Goal: Check status: Check status

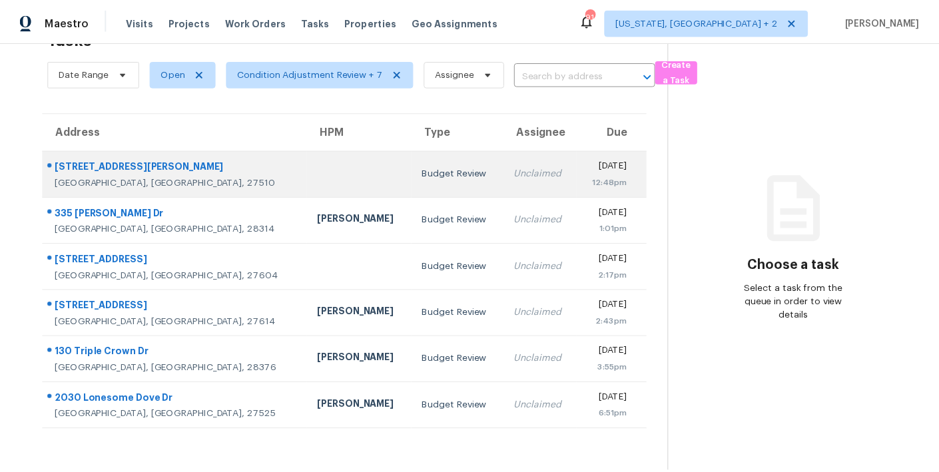
scroll to position [52, 0]
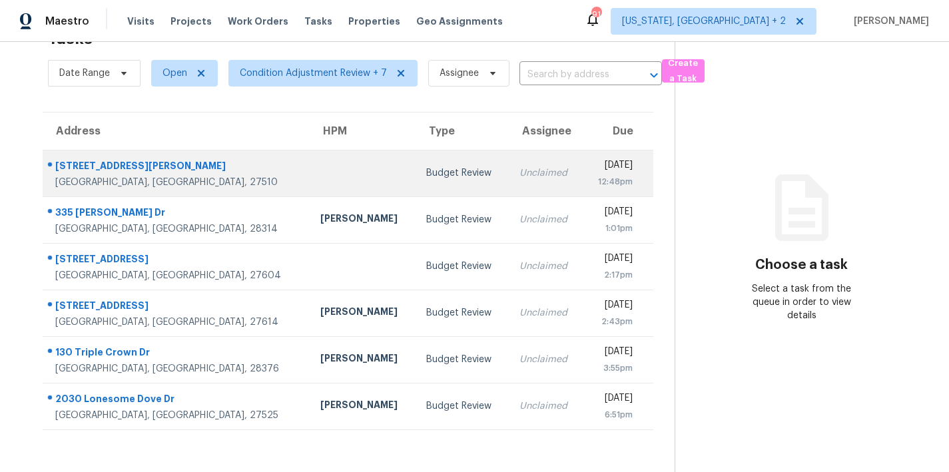
click at [310, 167] on td at bounding box center [363, 173] width 106 height 47
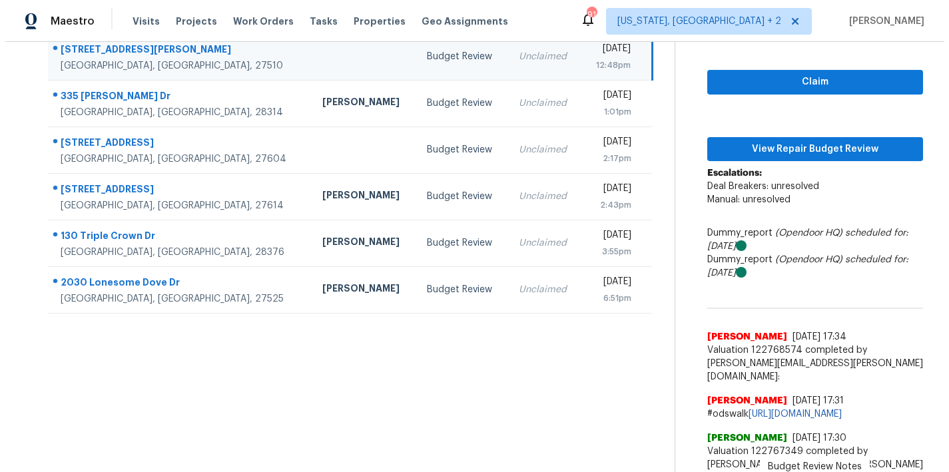
scroll to position [176, 0]
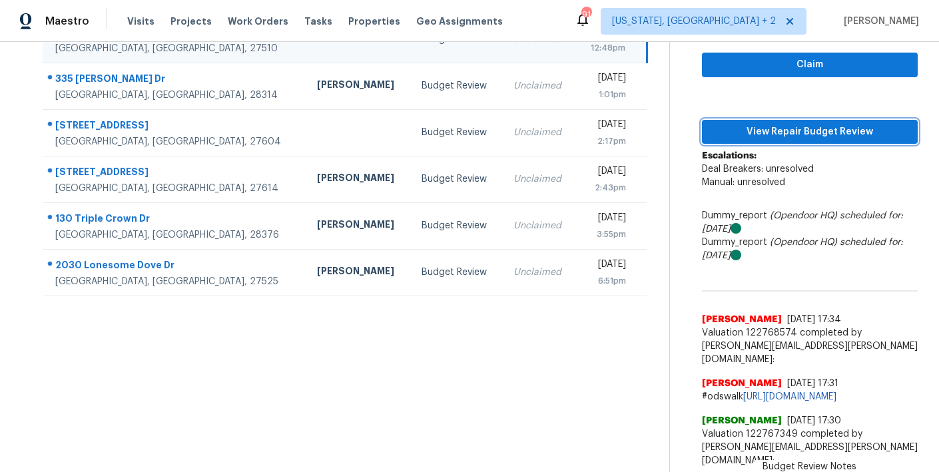
click at [754, 126] on span "View Repair Budget Review" at bounding box center [809, 132] width 194 height 17
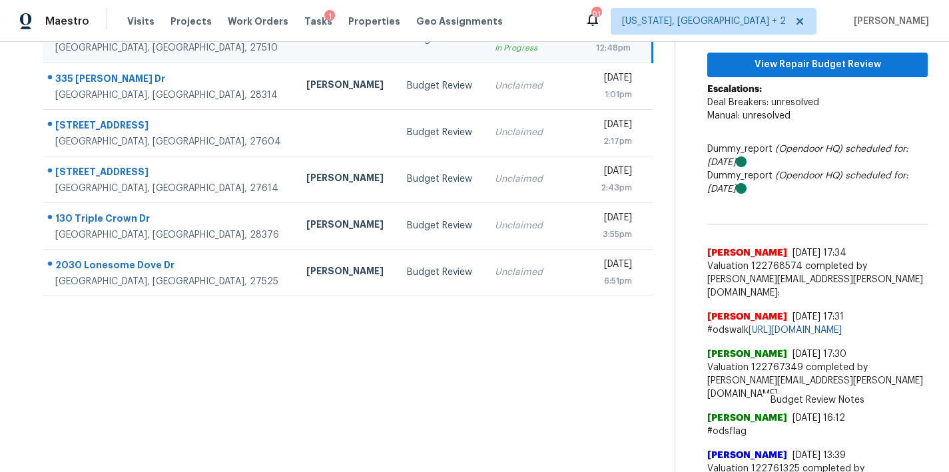
scroll to position [175, 0]
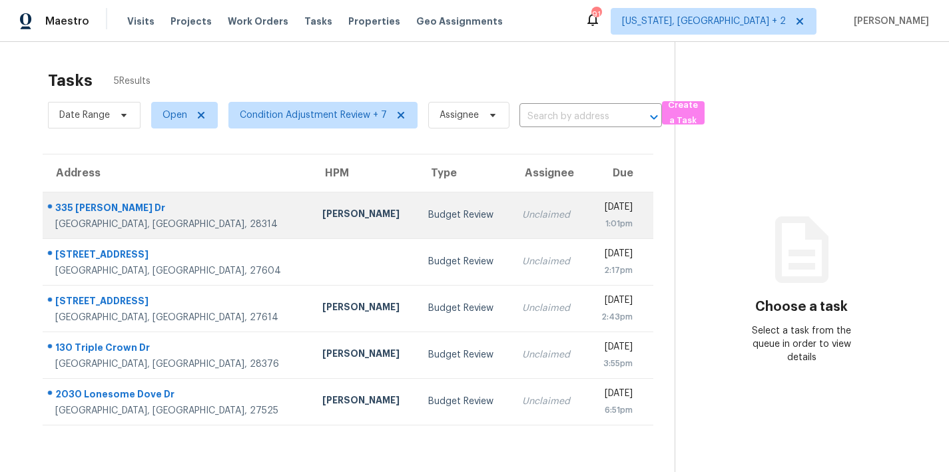
click at [428, 218] on div "Budget Review" at bounding box center [464, 214] width 72 height 13
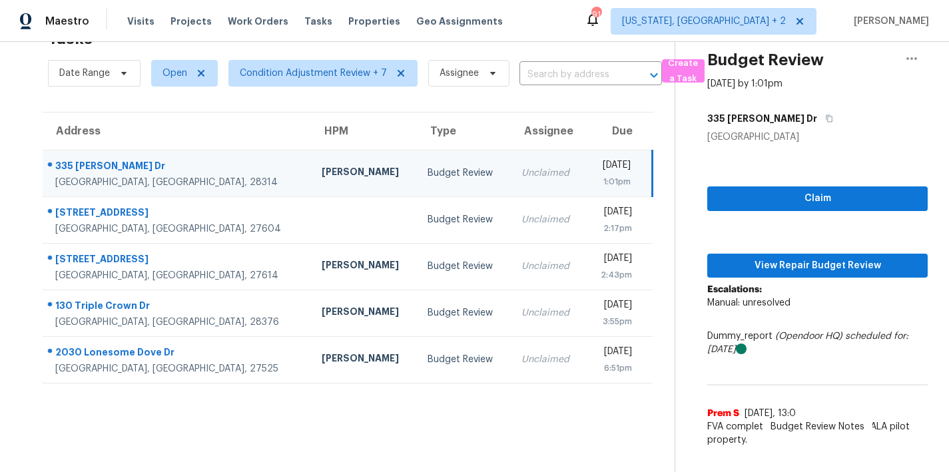
scroll to position [49, 0]
click at [289, 67] on span "Condition Adjustment Review + 7" at bounding box center [313, 73] width 147 height 13
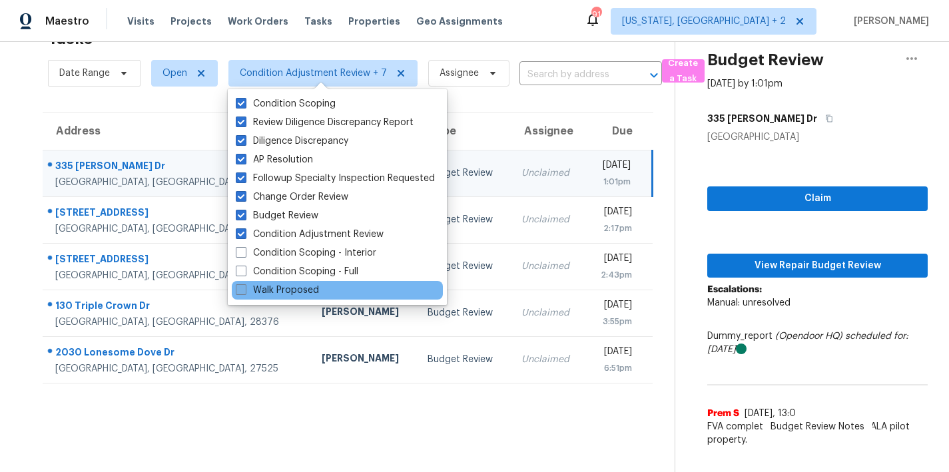
click at [262, 296] on label "Walk Proposed" at bounding box center [277, 290] width 83 height 13
click at [244, 292] on input "Walk Proposed" at bounding box center [240, 288] width 9 height 9
checkbox input "true"
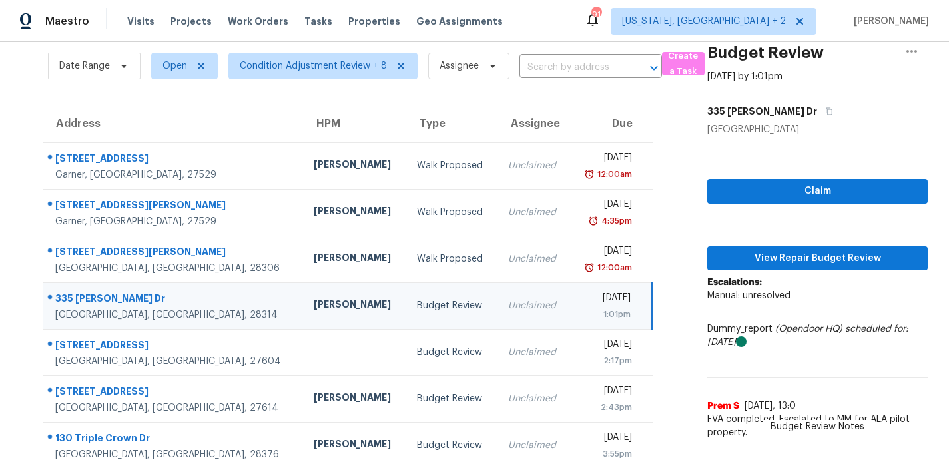
click at [19, 124] on div "Tasks 10 Results Date Range Open Condition Adjustment Review + 8 Assignee ​ Cre…" at bounding box center [474, 306] width 949 height 627
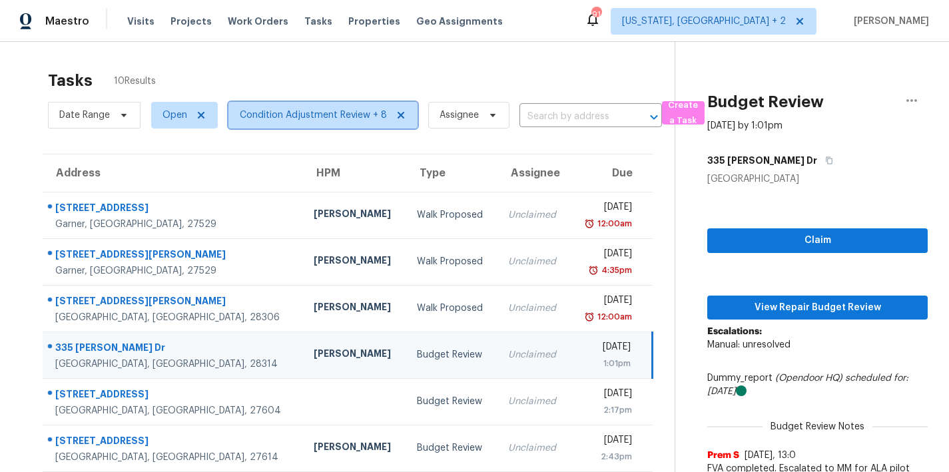
click at [308, 113] on span "Condition Adjustment Review + 8" at bounding box center [313, 115] width 147 height 13
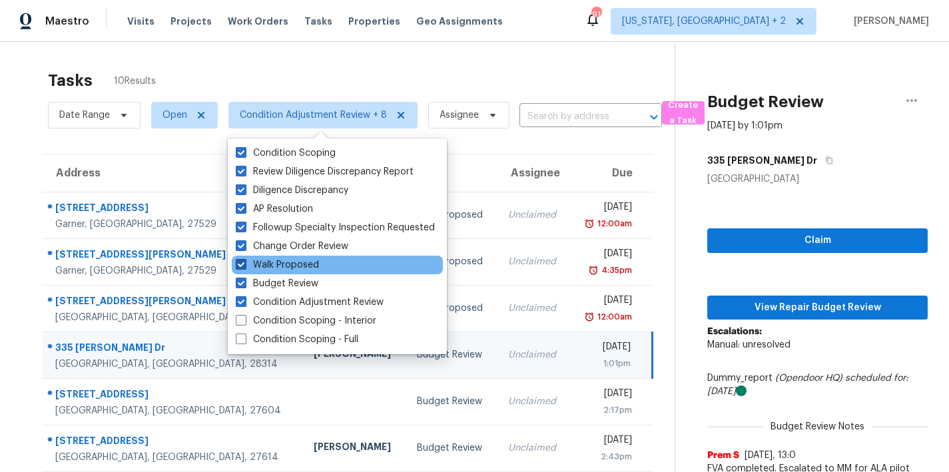
click at [282, 267] on label "Walk Proposed" at bounding box center [277, 264] width 83 height 13
click at [244, 267] on input "Walk Proposed" at bounding box center [240, 262] width 9 height 9
checkbox input "false"
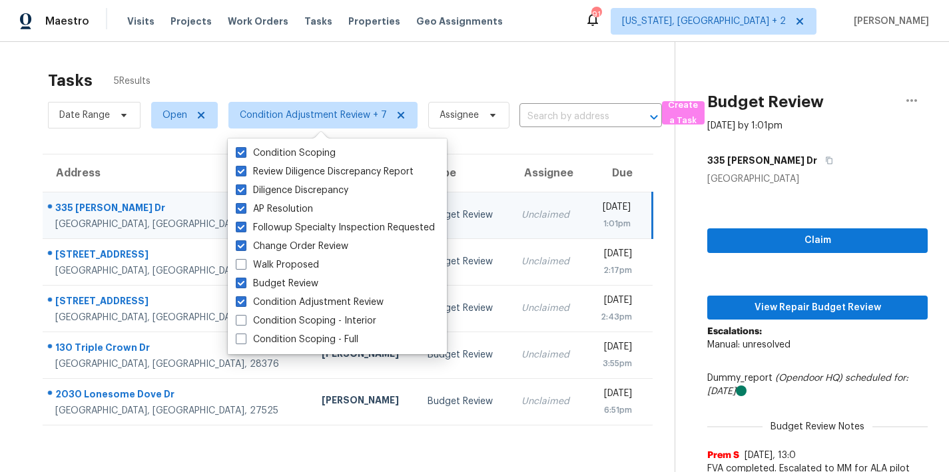
click at [341, 63] on div "Tasks 5 Results" at bounding box center [361, 80] width 626 height 35
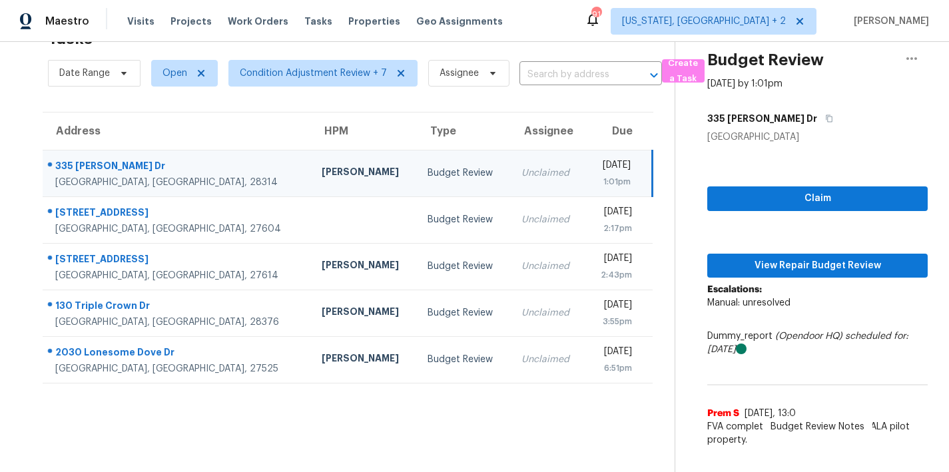
scroll to position [52, 0]
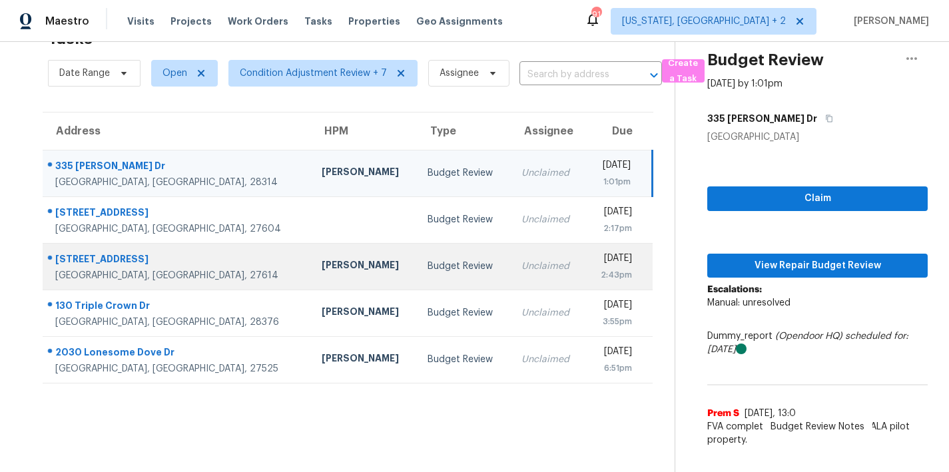
click at [417, 264] on td "Budget Review" at bounding box center [463, 266] width 93 height 47
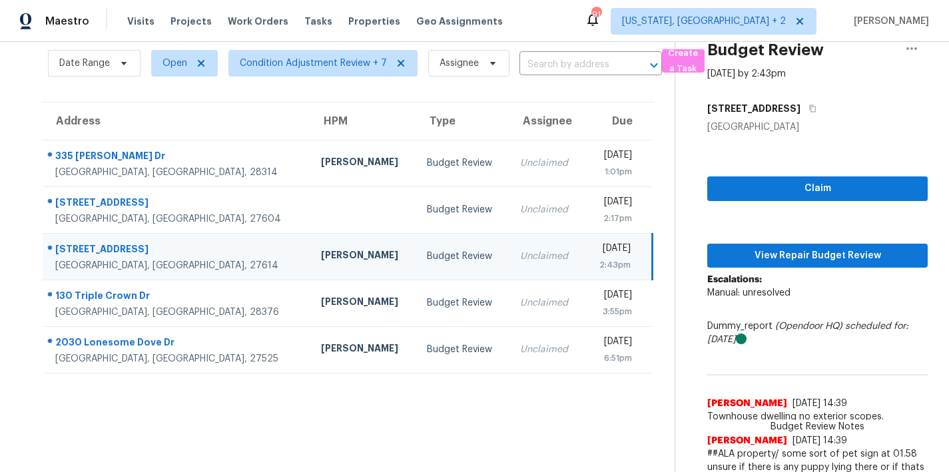
scroll to position [150, 0]
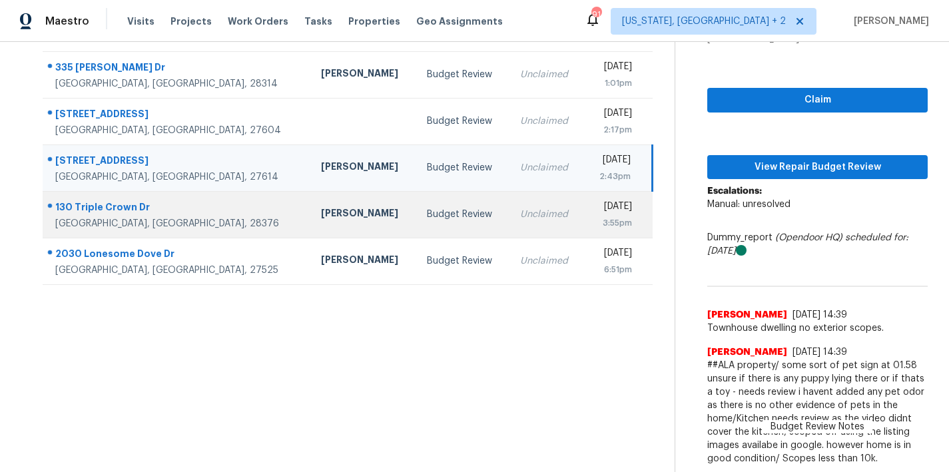
click at [321, 208] on div "[PERSON_NAME]" at bounding box center [363, 214] width 85 height 17
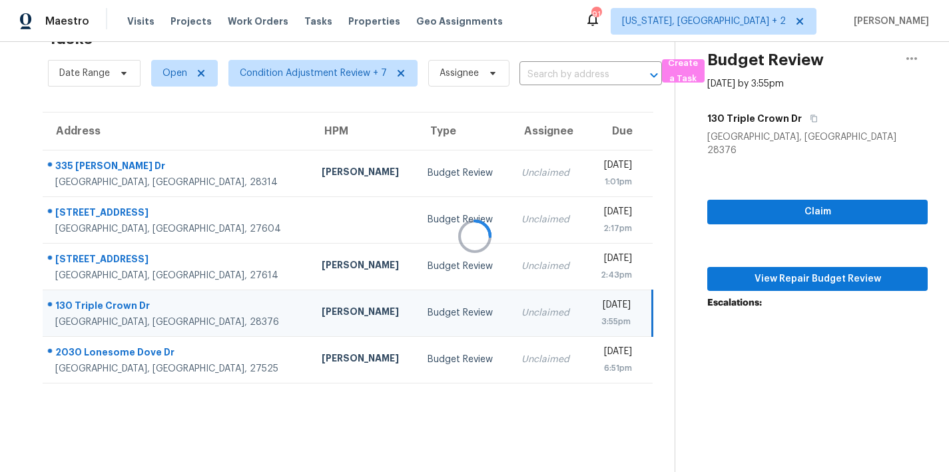
scroll to position [113, 0]
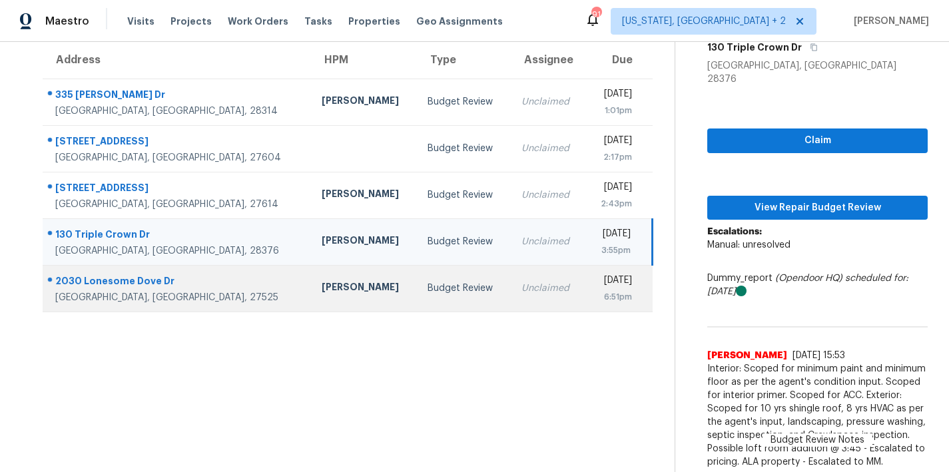
click at [417, 290] on td "Budget Review" at bounding box center [463, 288] width 93 height 47
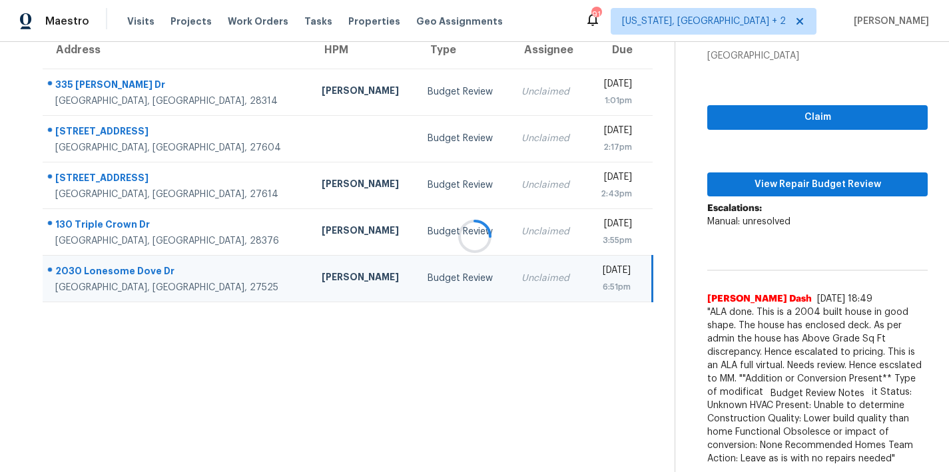
scroll to position [150, 0]
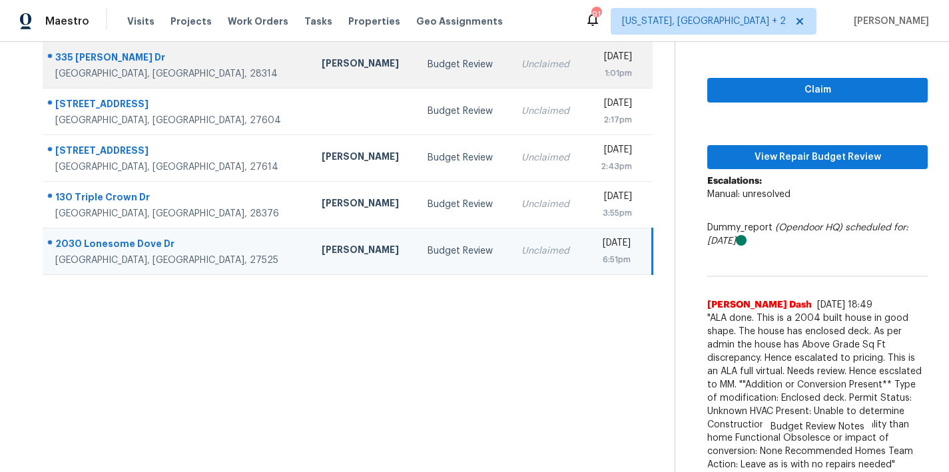
click at [322, 69] on div "[PERSON_NAME]" at bounding box center [364, 65] width 85 height 17
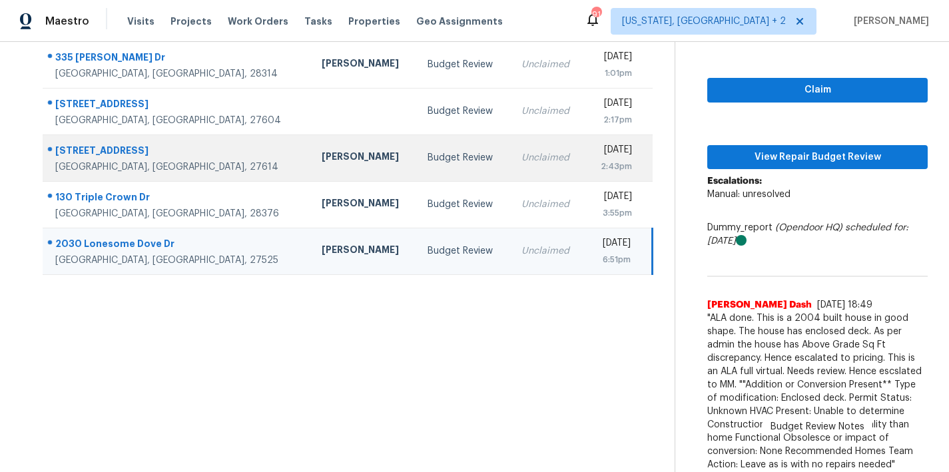
scroll to position [52, 0]
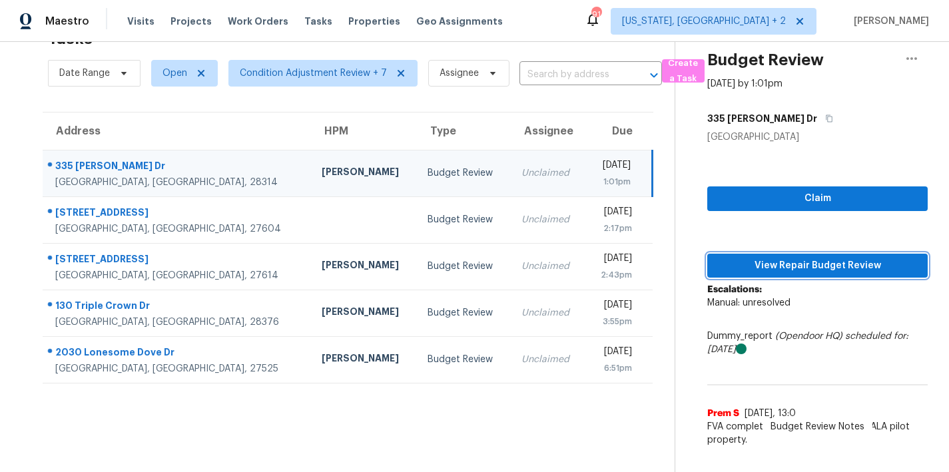
click at [828, 260] on span "View Repair Budget Review" at bounding box center [817, 266] width 199 height 17
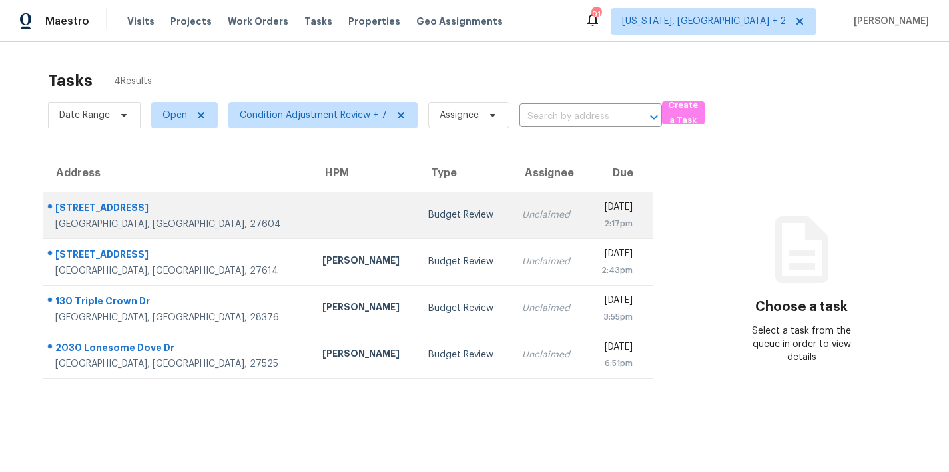
click at [417, 226] on td "Budget Review" at bounding box center [463, 215] width 93 height 47
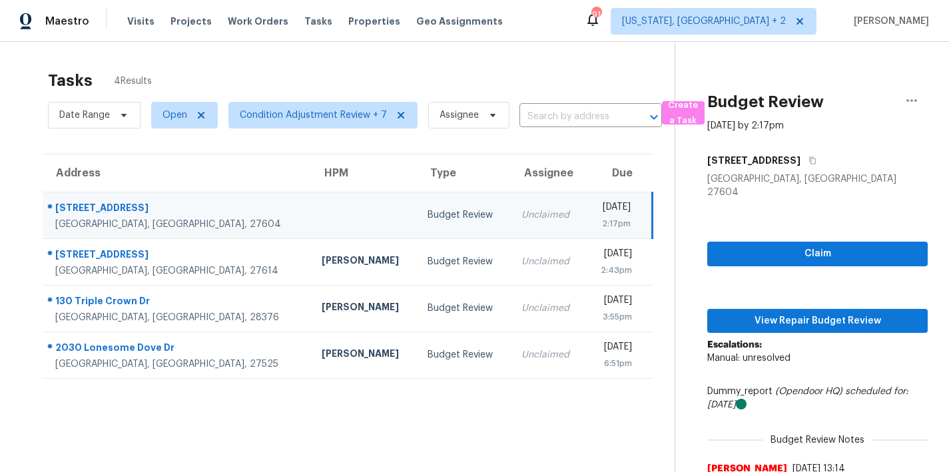
scroll to position [52, 0]
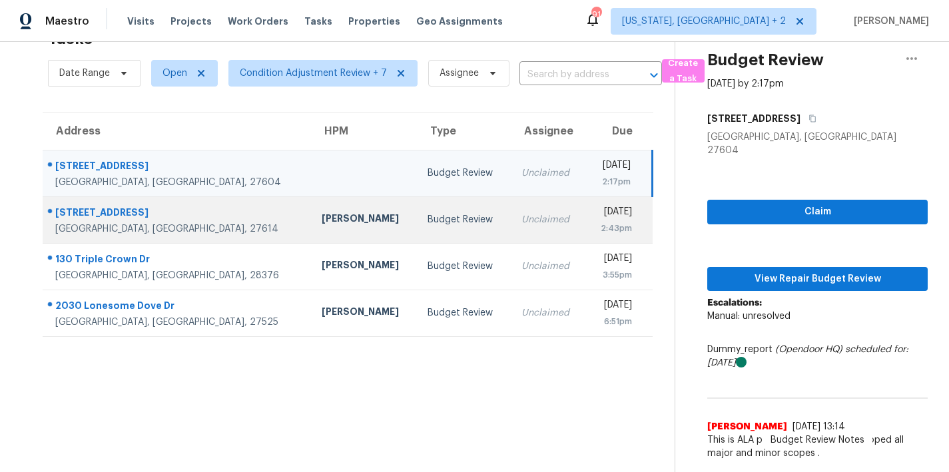
click at [427, 213] on div "Budget Review" at bounding box center [463, 219] width 72 height 13
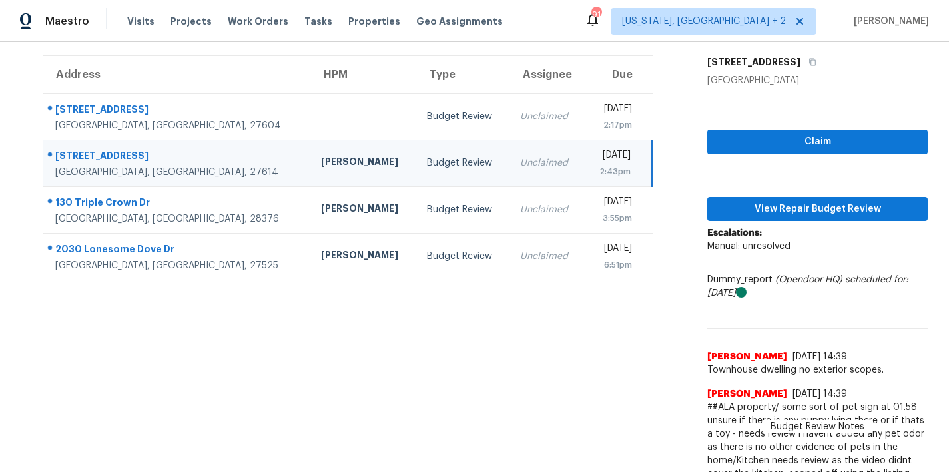
scroll to position [150, 0]
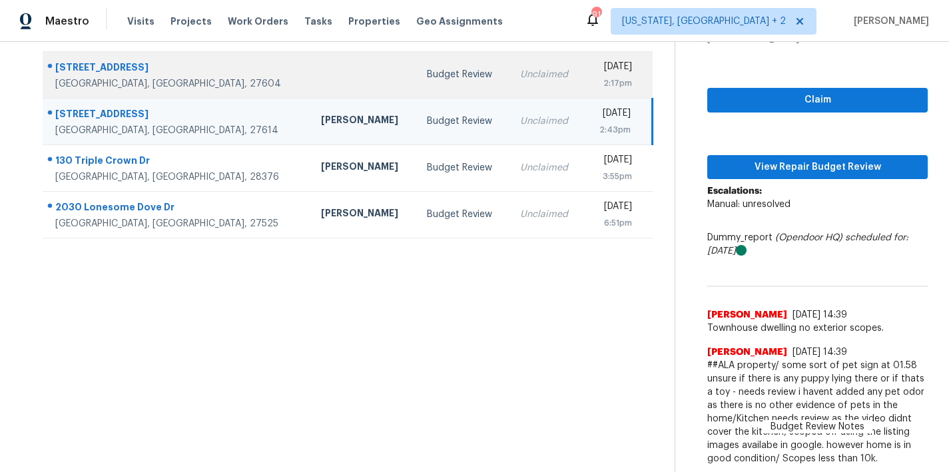
click at [416, 77] on td "Budget Review" at bounding box center [462, 74] width 93 height 47
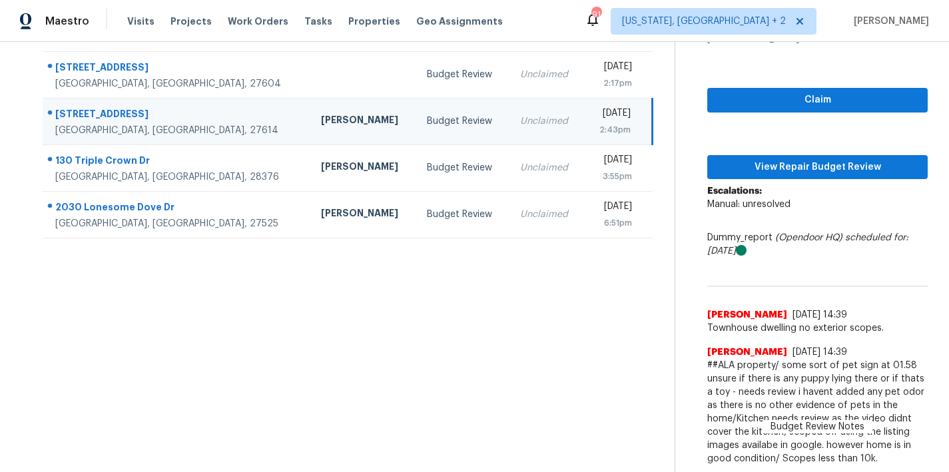
scroll to position [52, 0]
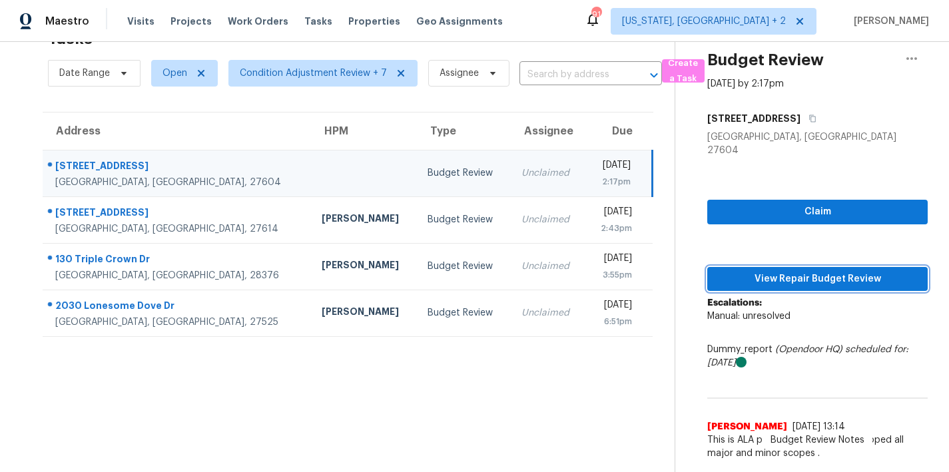
click at [858, 271] on span "View Repair Budget Review" at bounding box center [817, 279] width 199 height 17
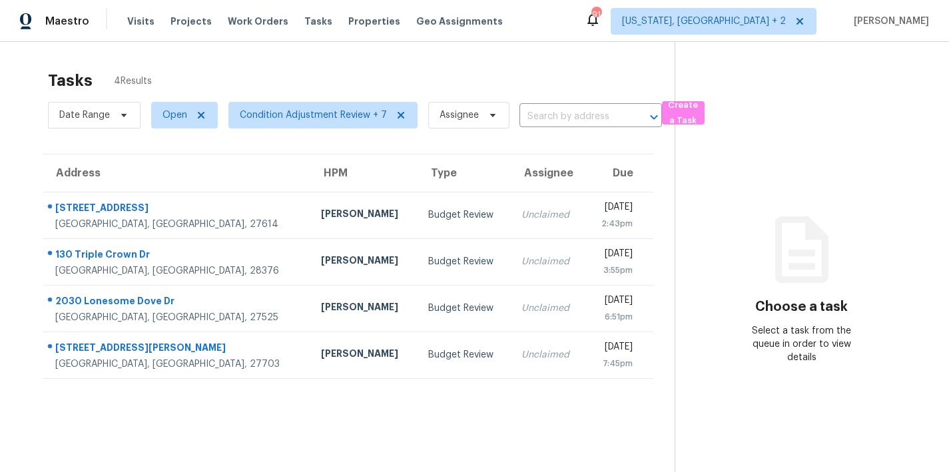
click at [407, 405] on section "Tasks 4 Results Date Range Open Condition Adjustment Review + 7 Assignee ​ Crea…" at bounding box center [347, 288] width 653 height 451
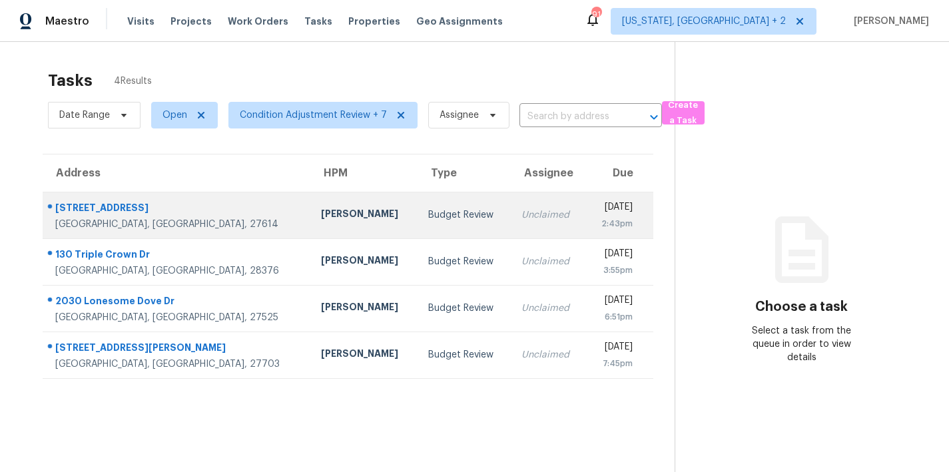
click at [417, 219] on td "Budget Review" at bounding box center [464, 215] width 94 height 47
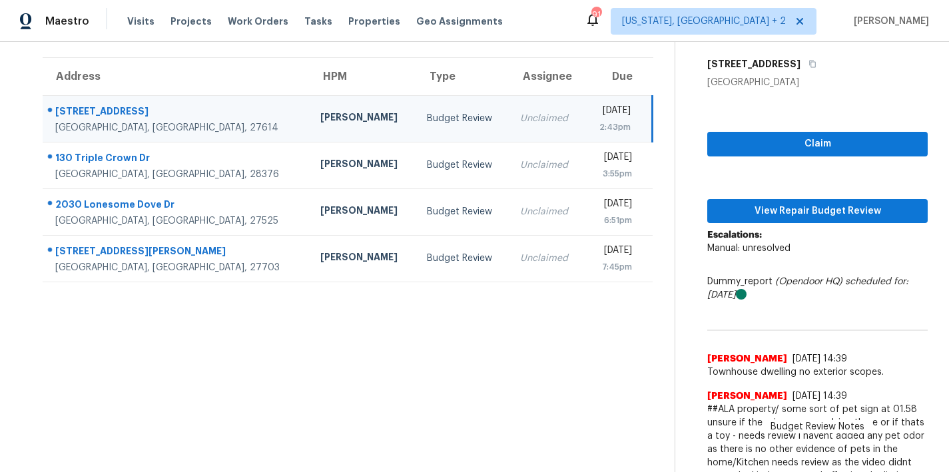
scroll to position [32, 0]
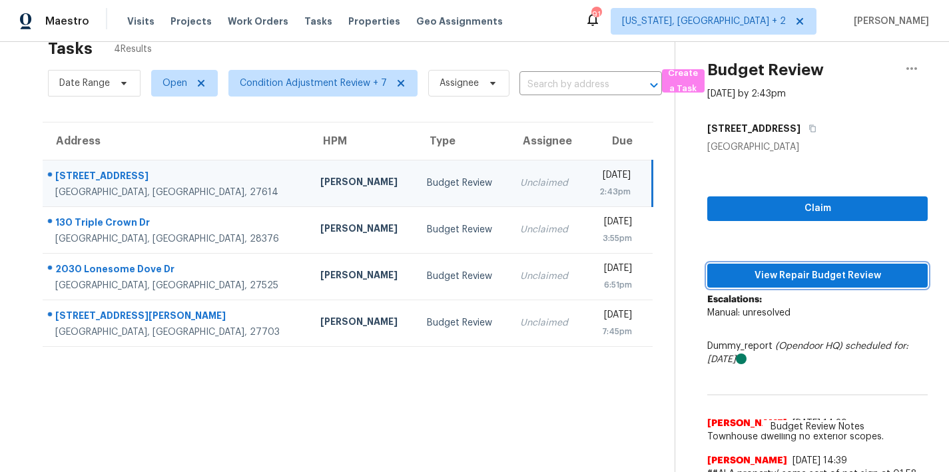
click at [845, 272] on span "View Repair Budget Review" at bounding box center [817, 276] width 199 height 17
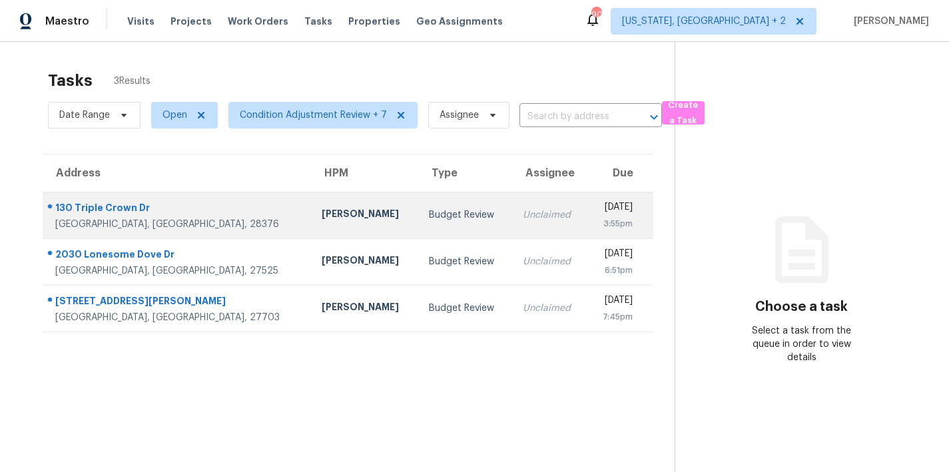
click at [429, 220] on div "Budget Review" at bounding box center [465, 214] width 73 height 13
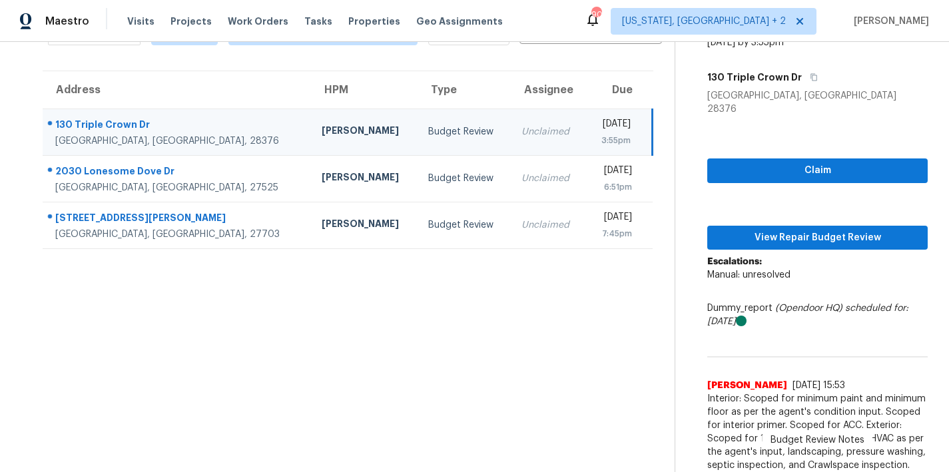
scroll to position [113, 0]
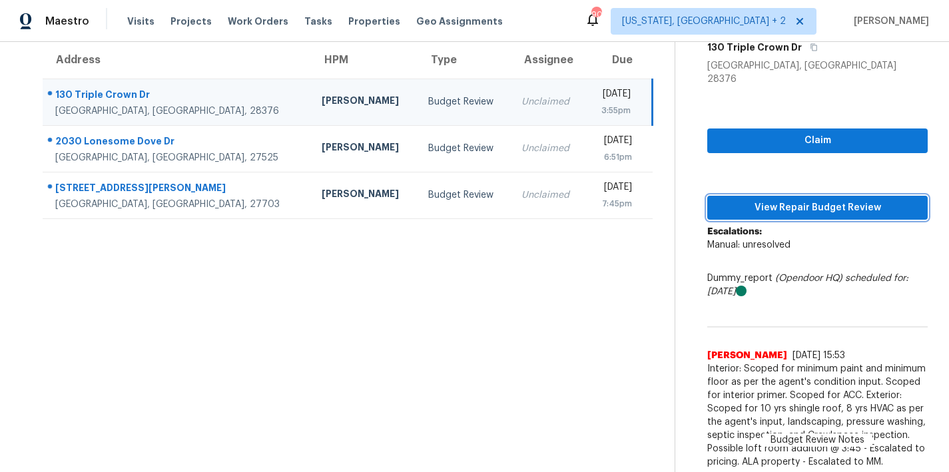
click at [800, 200] on span "View Repair Budget Review" at bounding box center [817, 208] width 199 height 17
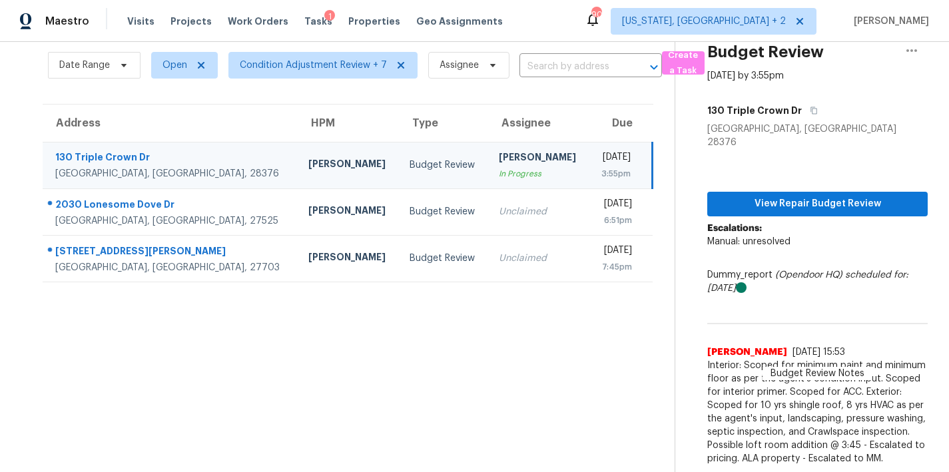
scroll to position [52, 0]
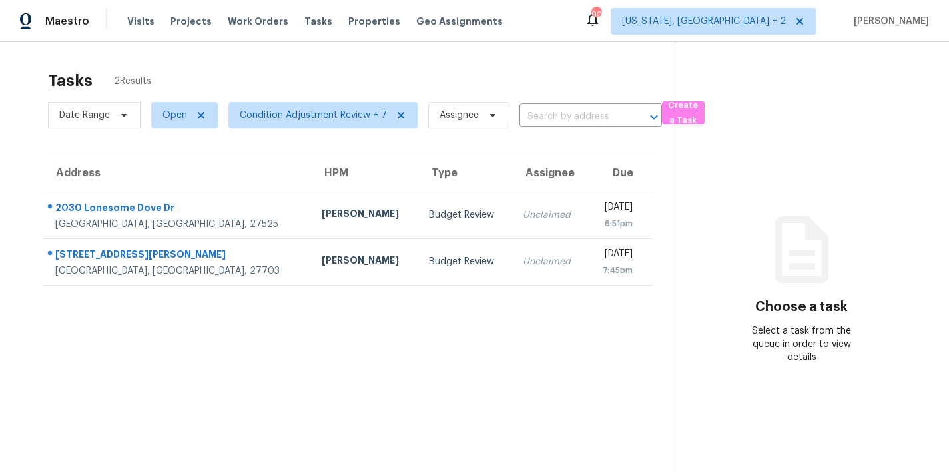
click at [551, 73] on div "Tasks 2 Results" at bounding box center [361, 80] width 626 height 35
click at [305, 359] on section "Tasks 2 Results Date Range Open Condition Adjustment Review + 7 Assignee ​ Crea…" at bounding box center [347, 288] width 653 height 451
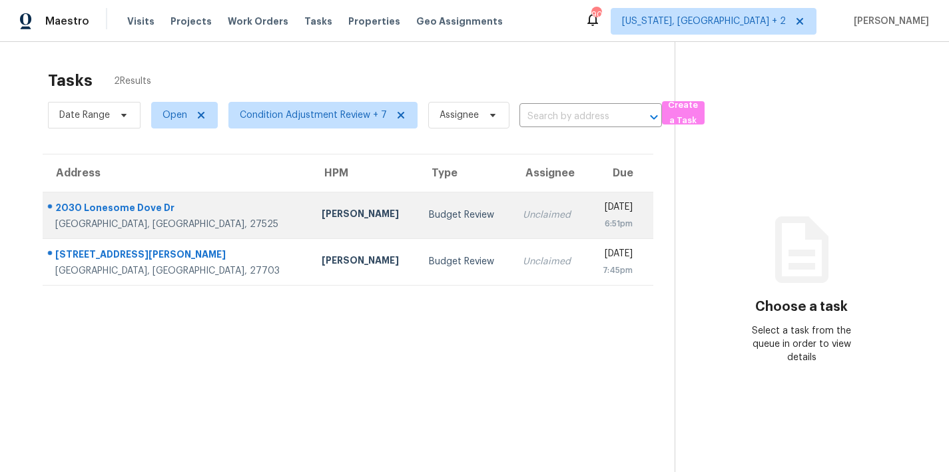
click at [311, 218] on td "[PERSON_NAME]" at bounding box center [364, 215] width 107 height 47
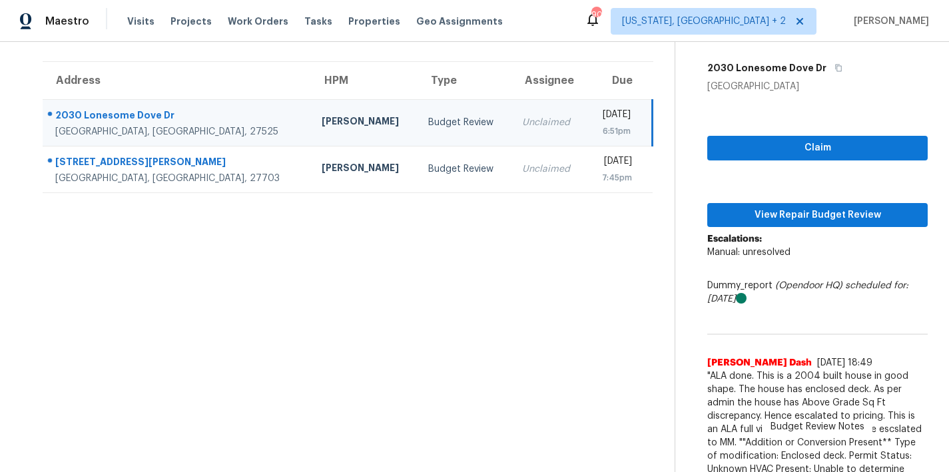
scroll to position [123, 0]
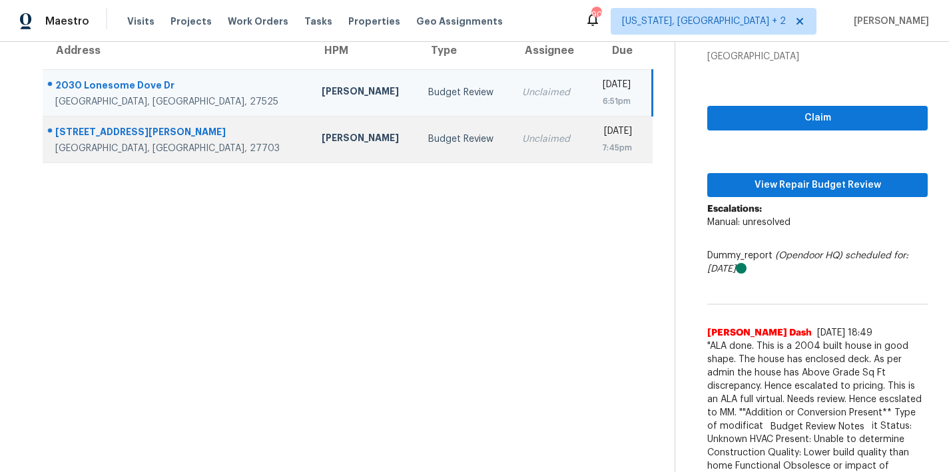
click at [417, 158] on td "Budget Review" at bounding box center [464, 139] width 94 height 47
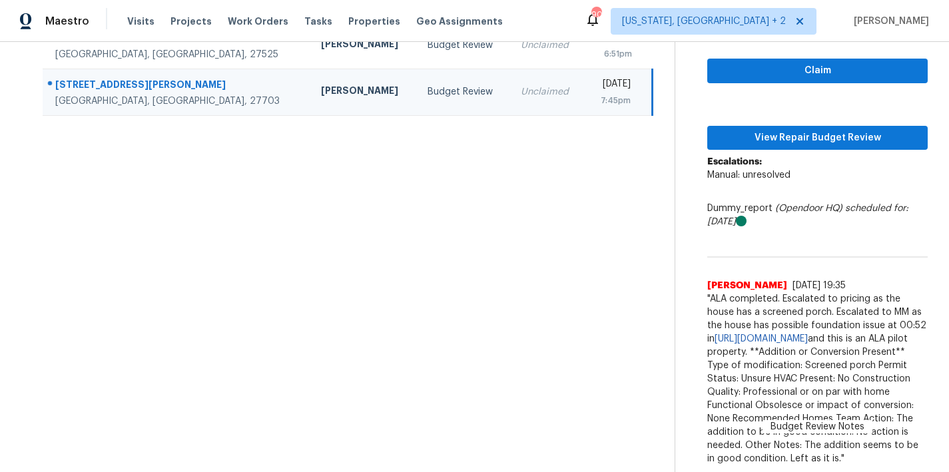
scroll to position [0, 0]
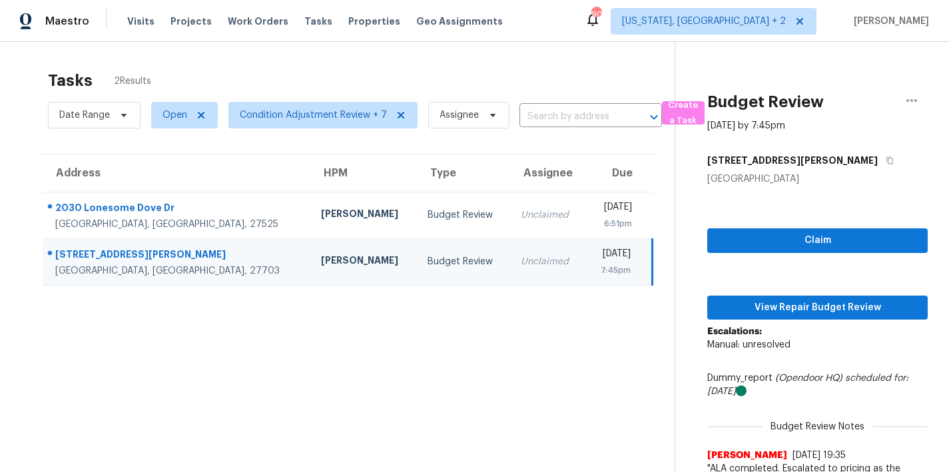
click at [550, 25] on div "Maestro Visits Projects Work Orders Tasks Properties Geo Assignments 90 [US_STA…" at bounding box center [474, 21] width 949 height 42
click at [469, 75] on div "Tasks 2 Results" at bounding box center [361, 80] width 626 height 35
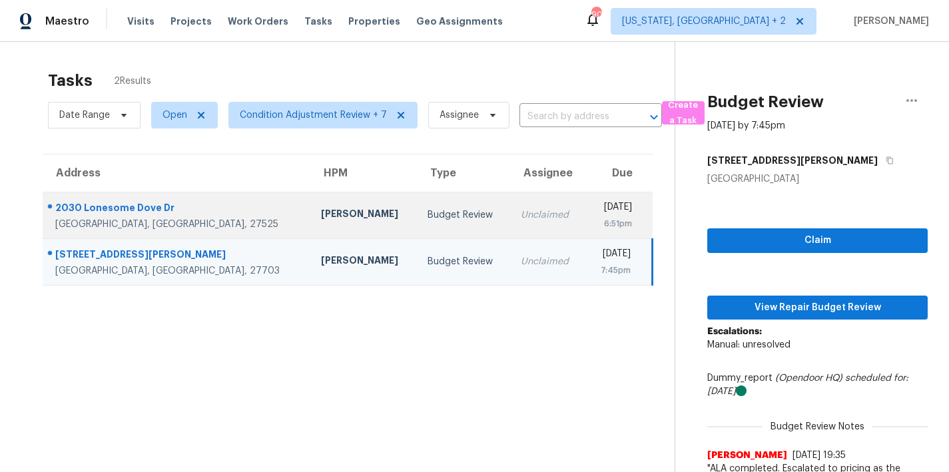
click at [427, 216] on div "Budget Review" at bounding box center [463, 214] width 73 height 13
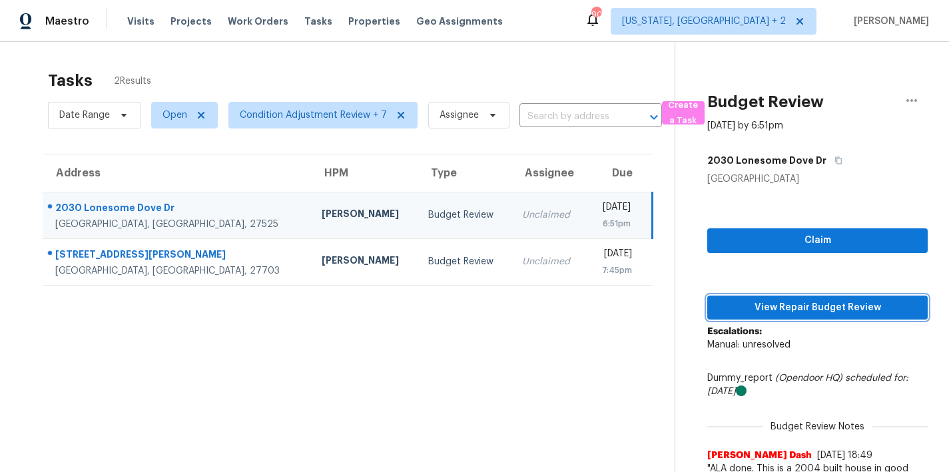
click at [830, 306] on span "View Repair Budget Review" at bounding box center [817, 308] width 199 height 17
